Goal: Information Seeking & Learning: Understand process/instructions

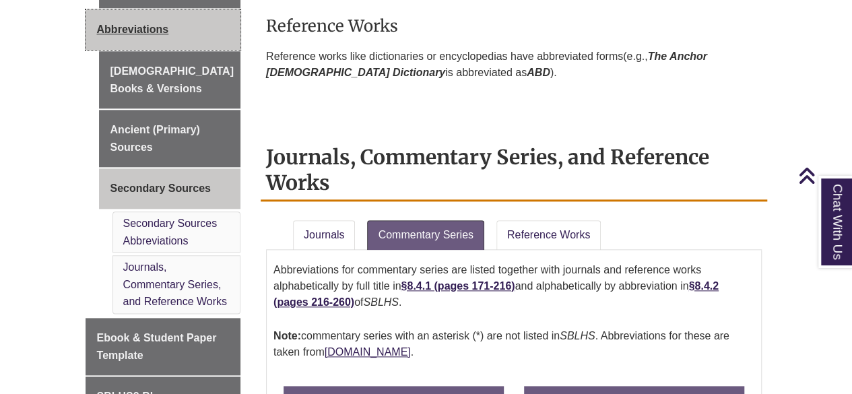
scroll to position [649, 0]
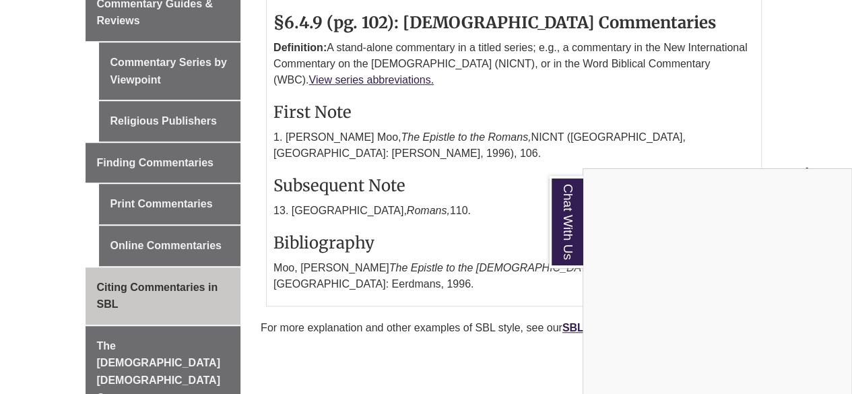
scroll to position [486, 0]
click at [720, 47] on div "Chat With Us" at bounding box center [426, 197] width 852 height 394
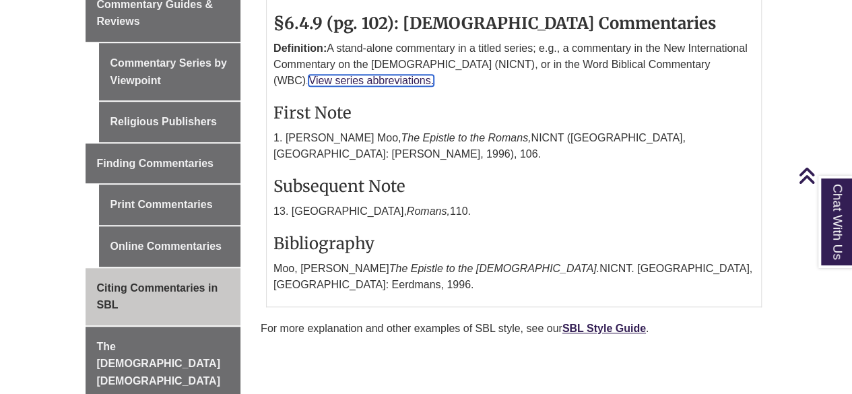
click at [434, 75] on link "View series abbreviations." at bounding box center [371, 80] width 125 height 11
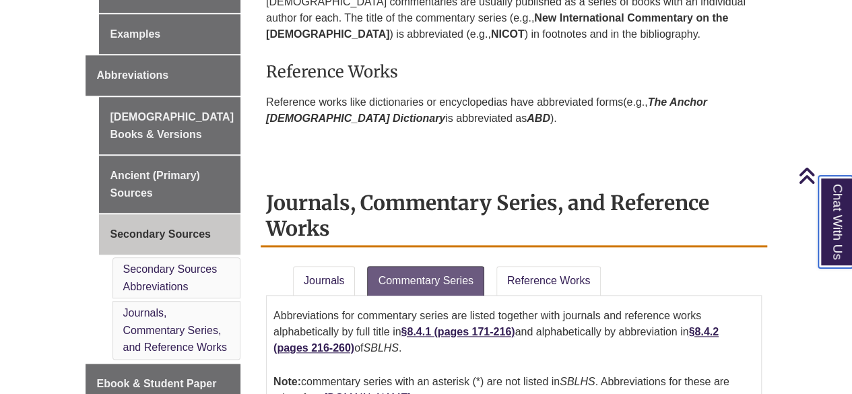
scroll to position [625, 0]
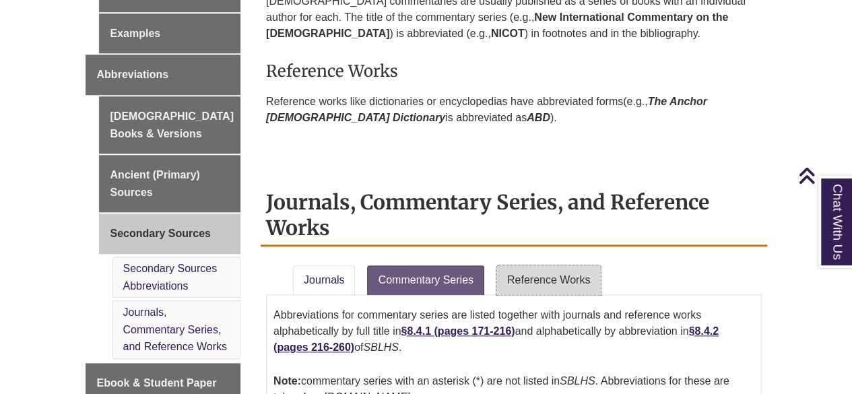
click at [538, 279] on link "Reference Works" at bounding box center [549, 280] width 104 height 30
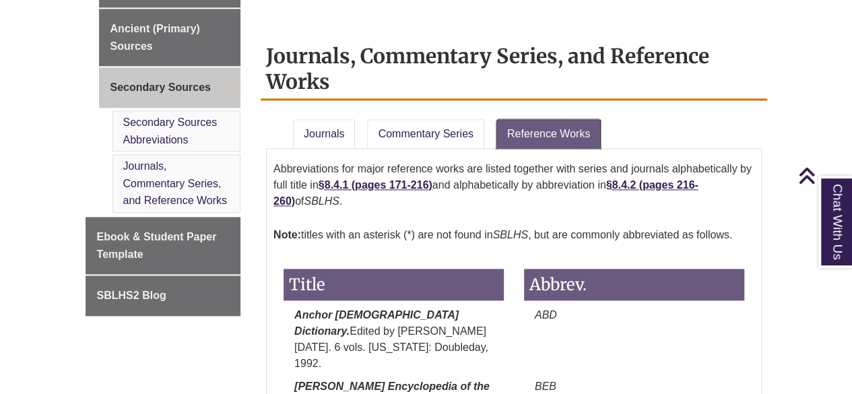
scroll to position [770, 0]
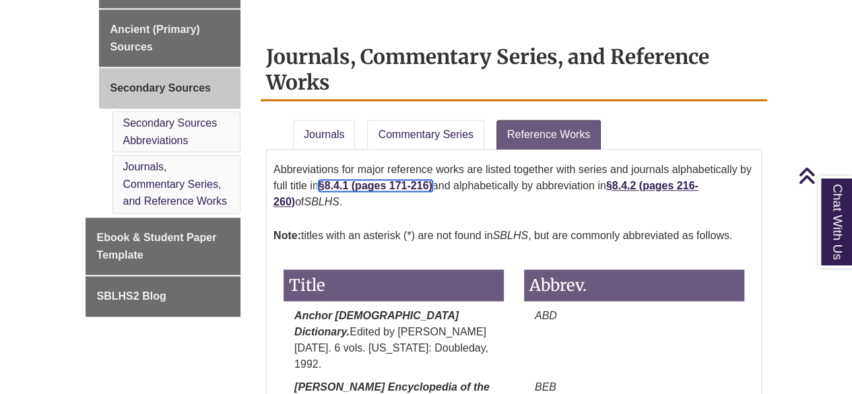
click at [392, 180] on strong "§8.4.1 (pages 171-216)" at bounding box center [376, 185] width 114 height 11
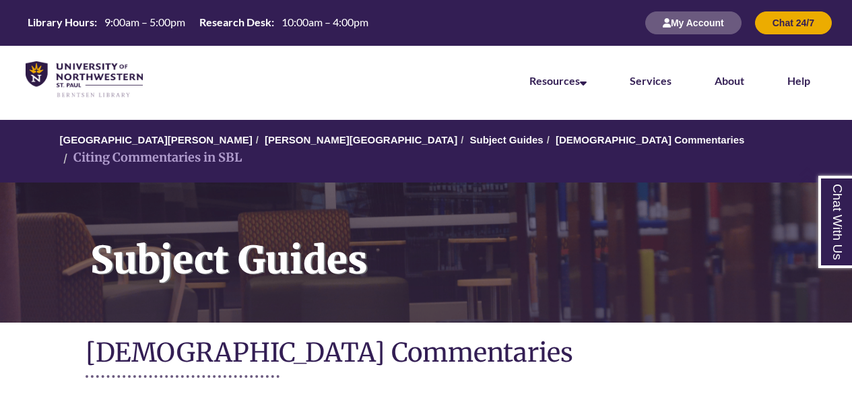
scroll to position [486, 0]
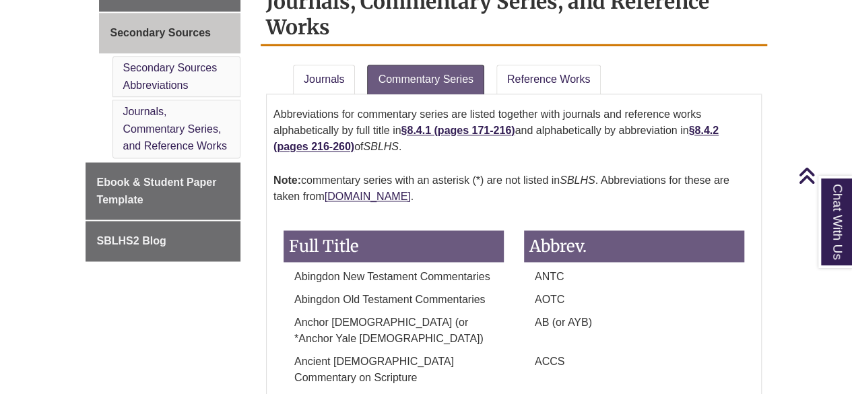
scroll to position [819, 0]
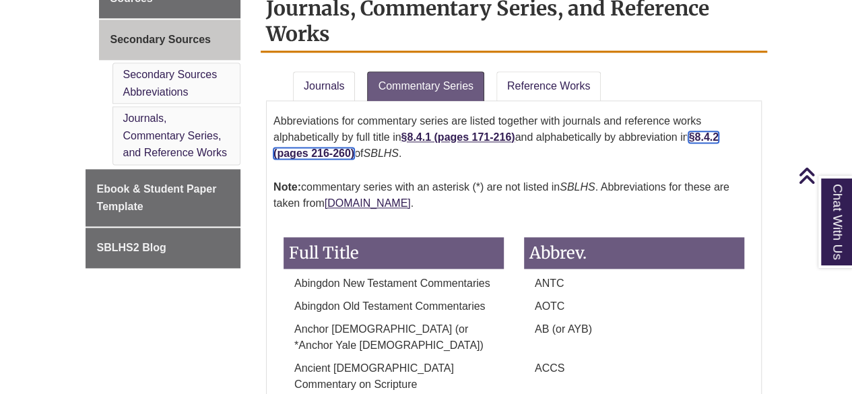
click at [704, 137] on strong "§8.4.2 (pages 216-260)" at bounding box center [496, 145] width 445 height 28
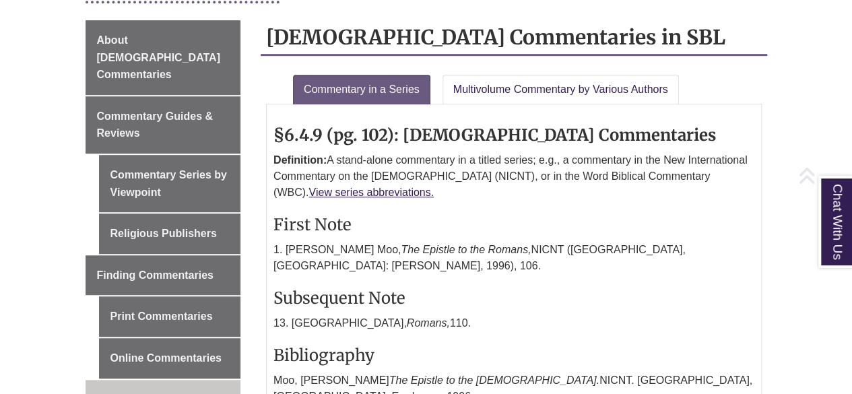
scroll to position [373, 0]
